Goal: Task Accomplishment & Management: Manage account settings

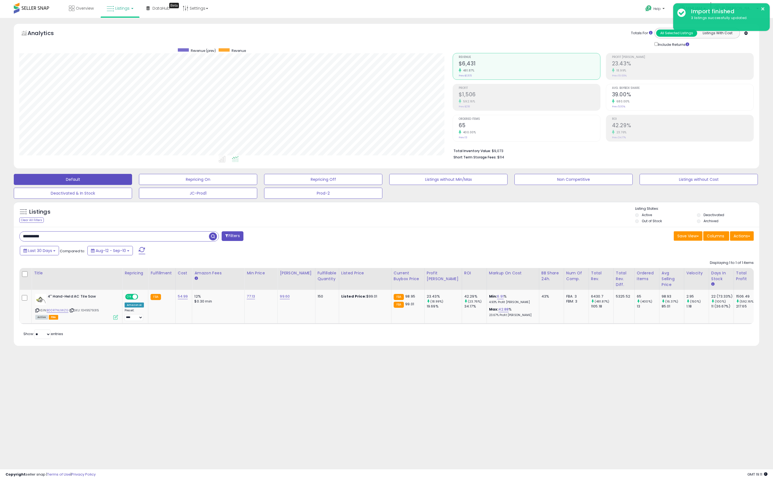
scroll to position [113, 433]
drag, startPoint x: 70, startPoint y: 233, endPoint x: -39, endPoint y: 226, distance: 109.7
click at [0, 226] on html "Unable to login Retrieving listings data.. has not yet accepted the Terms of Us…" at bounding box center [386, 240] width 773 height 480
click at [567, 351] on div "Listings Clear All Filters" at bounding box center [387, 276] width 754 height 154
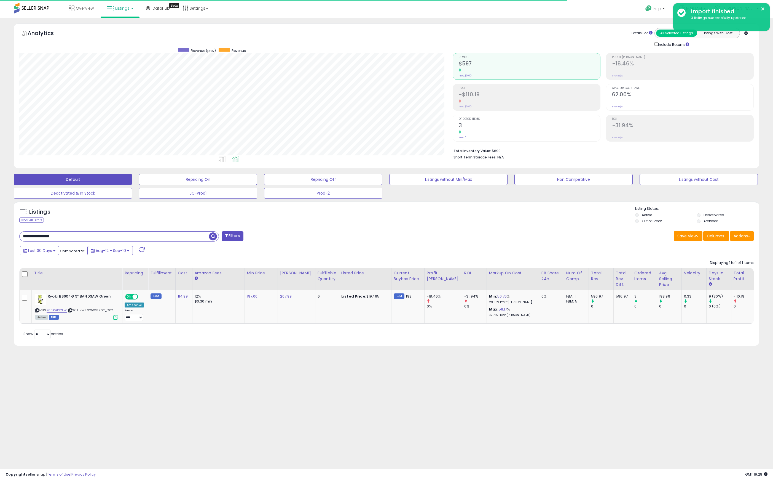
drag, startPoint x: 68, startPoint y: 228, endPoint x: 65, endPoint y: 229, distance: 3.3
click at [65, 229] on div "**********" at bounding box center [387, 286] width 746 height 119
drag, startPoint x: 67, startPoint y: 237, endPoint x: -9, endPoint y: 244, distance: 76.7
click at [0, 244] on html "Unable to login Retrieving listings data.. has not yet accepted the Terms of Us…" at bounding box center [386, 240] width 773 height 480
paste input "text"
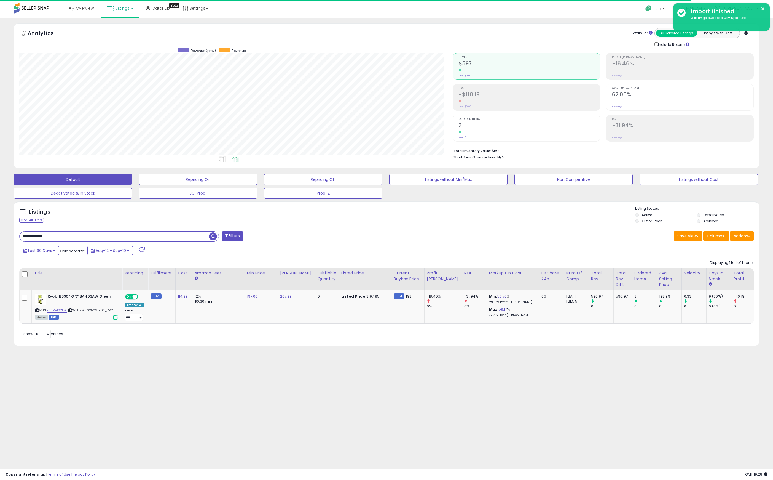
type input "**********"
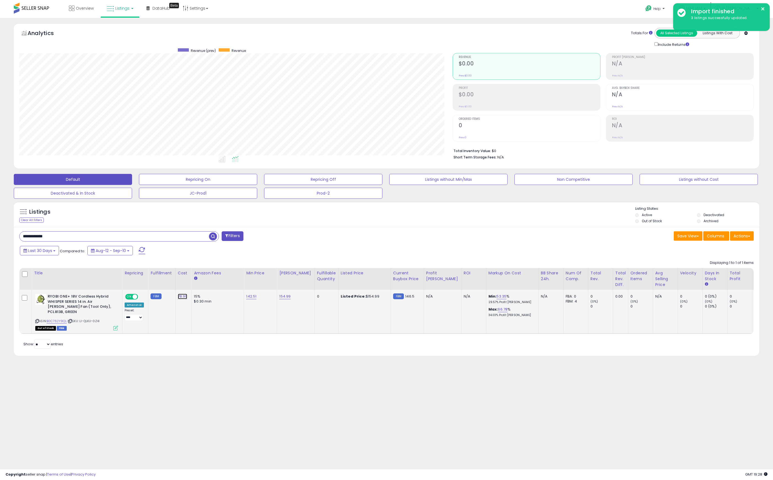
click at [183, 297] on link "78.99" at bounding box center [183, 296] width 10 height 6
drag, startPoint x: 167, startPoint y: 285, endPoint x: 132, endPoint y: 285, distance: 34.5
click at [132, 285] on table "Title Repricing" at bounding box center [455, 301] width 873 height 66
type input "**"
click button "submit" at bounding box center [196, 282] width 9 height 8
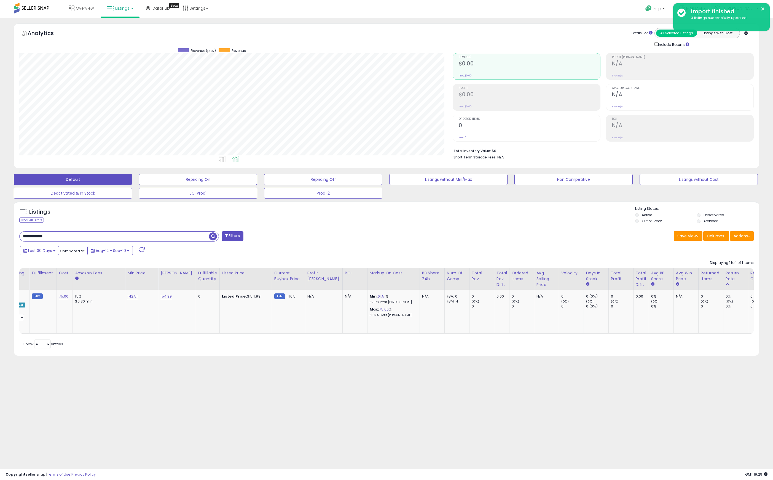
scroll to position [0, 0]
